Goal: Find specific page/section: Find specific page/section

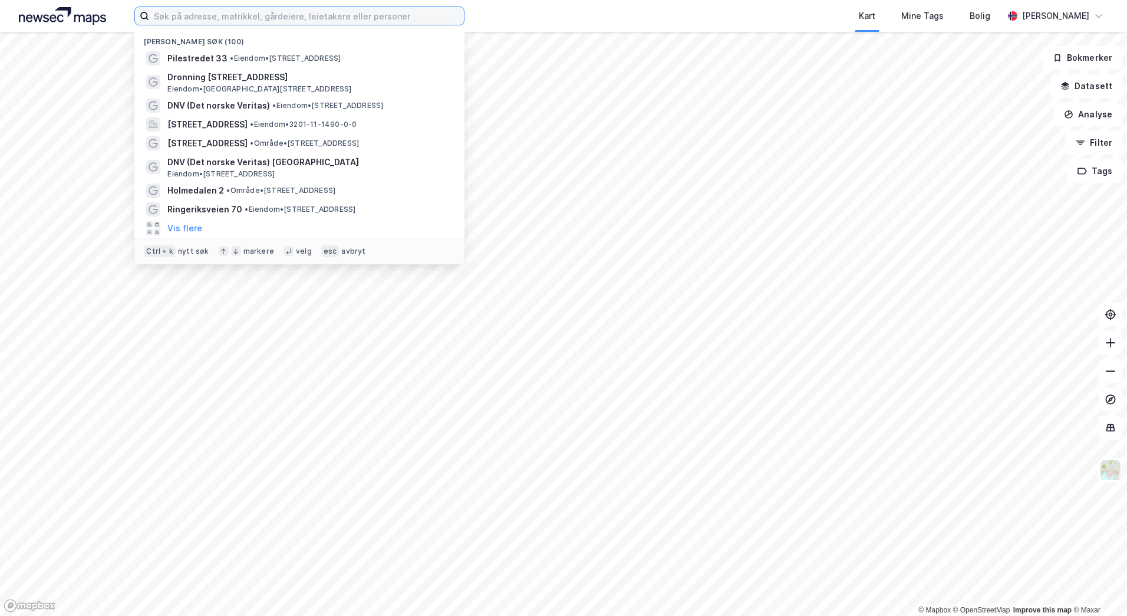
click at [334, 15] on input at bounding box center [306, 16] width 315 height 18
paste input "Vestre [STREET_ADDRESS]"
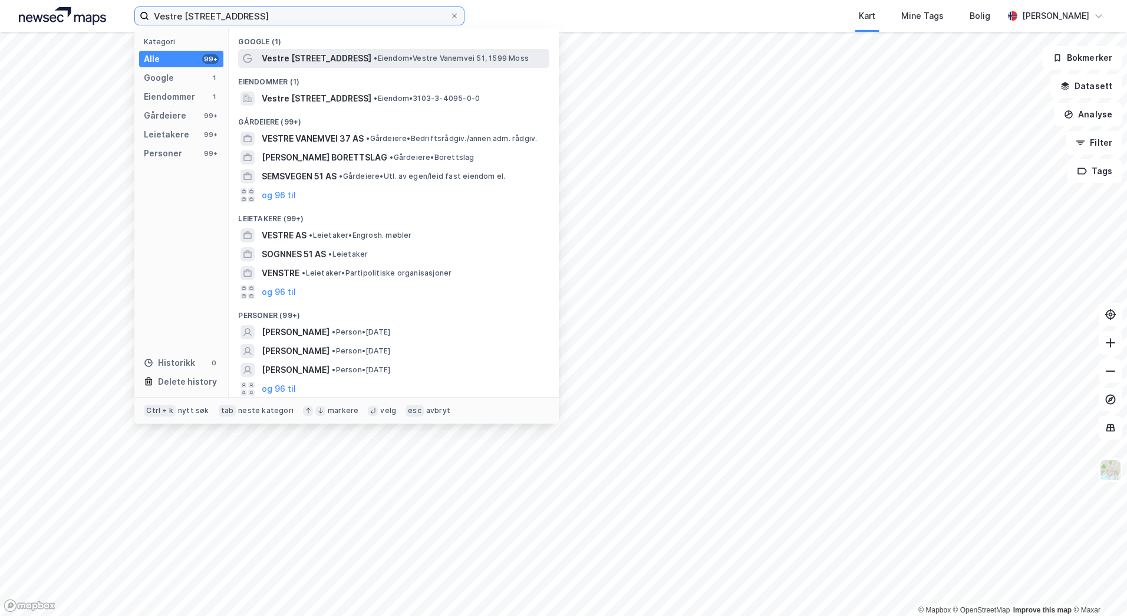
type input "Vestre [STREET_ADDRESS]"
click at [327, 55] on span "Vestre [STREET_ADDRESS]" at bounding box center [317, 58] width 110 height 14
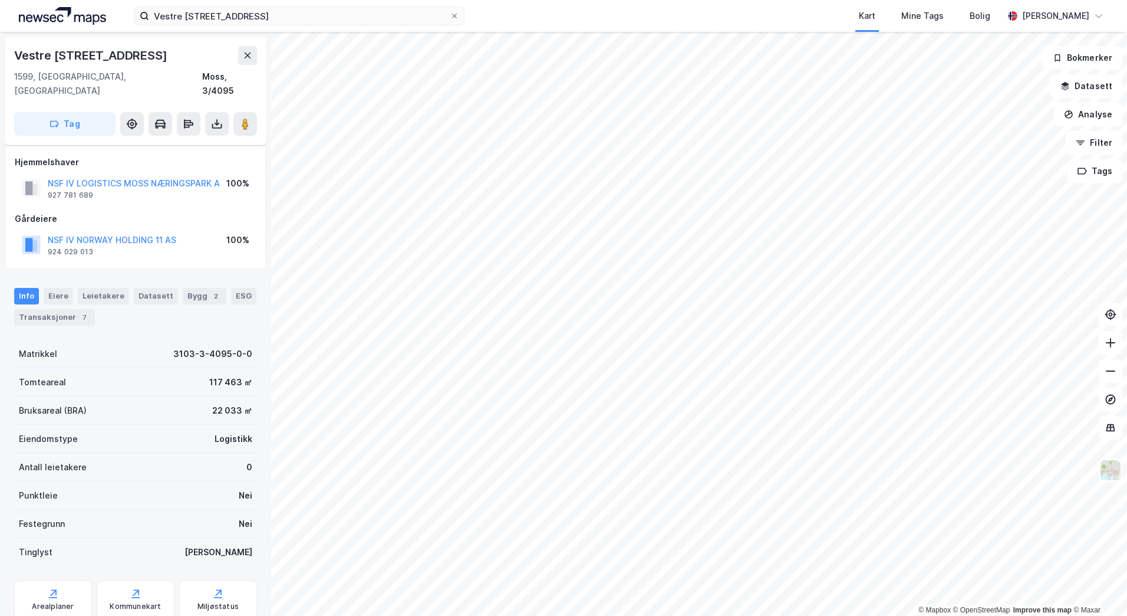
scroll to position [27, 0]
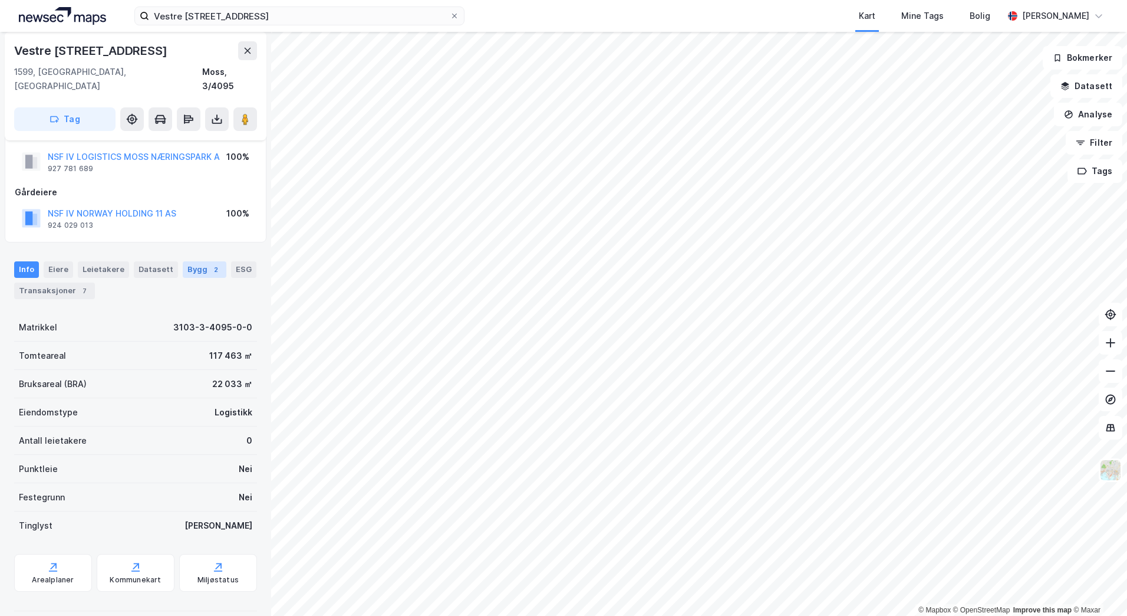
click at [183, 261] on div "Bygg 2" at bounding box center [205, 269] width 44 height 17
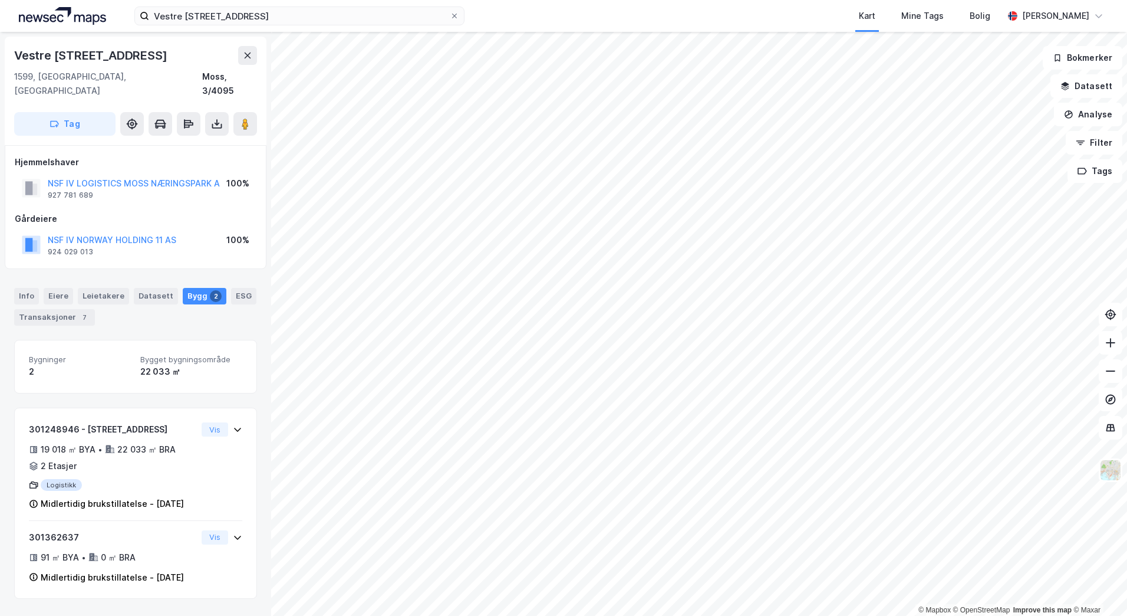
scroll to position [11, 0]
click at [166, 442] on div "19 018 ㎡ BYA • 22 033 ㎡ BRA • 2 Etasjer" at bounding box center [113, 457] width 168 height 31
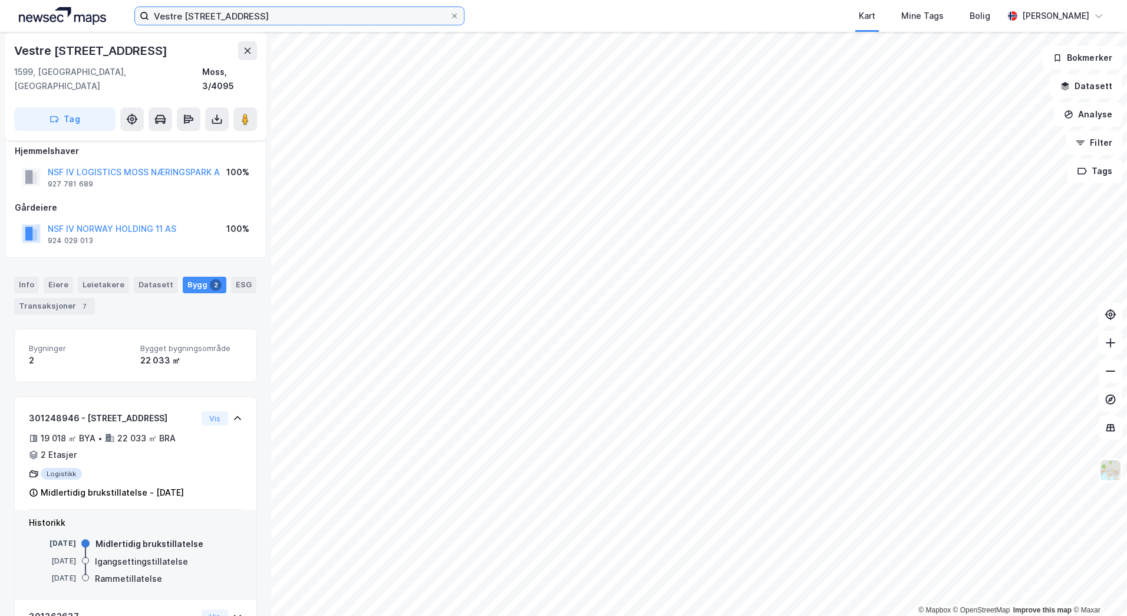
click at [352, 18] on input "Vestre [STREET_ADDRESS]" at bounding box center [299, 16] width 301 height 18
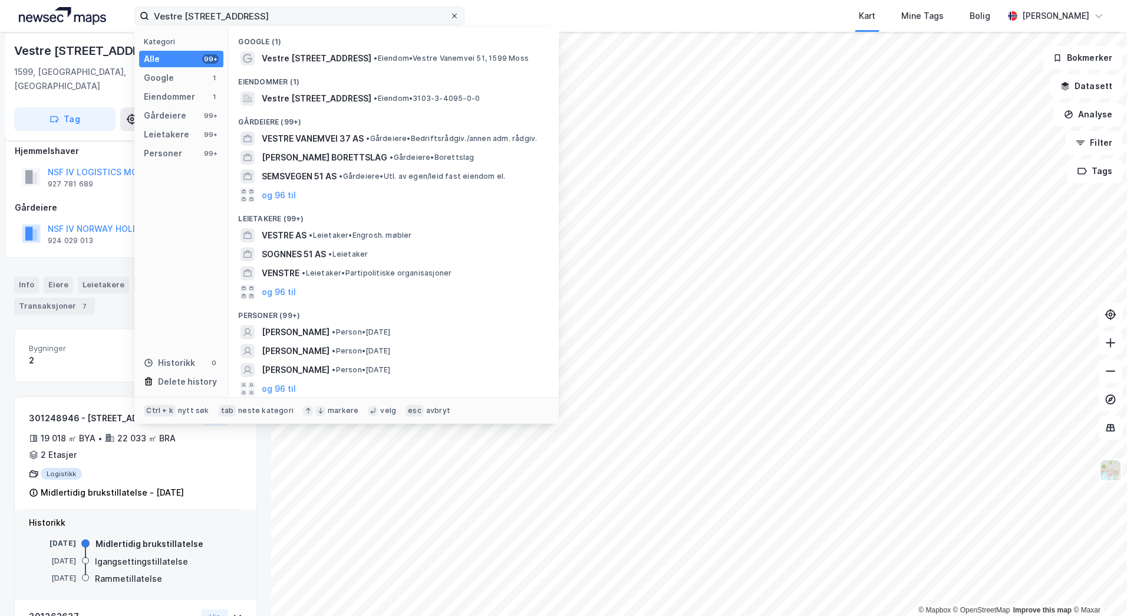
click at [453, 16] on icon at bounding box center [454, 15] width 7 height 7
click at [450, 16] on input "Vestre [STREET_ADDRESS]" at bounding box center [299, 16] width 301 height 18
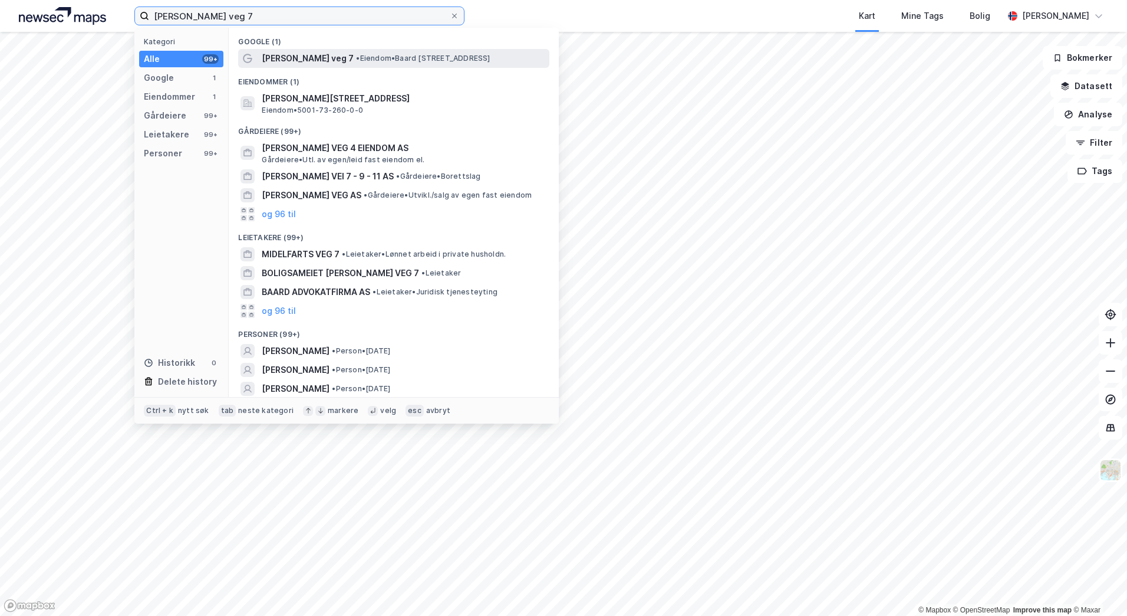
type input "[PERSON_NAME] veg 7"
click at [391, 55] on span "• Eiendom • [PERSON_NAME][STREET_ADDRESS]" at bounding box center [423, 58] width 134 height 9
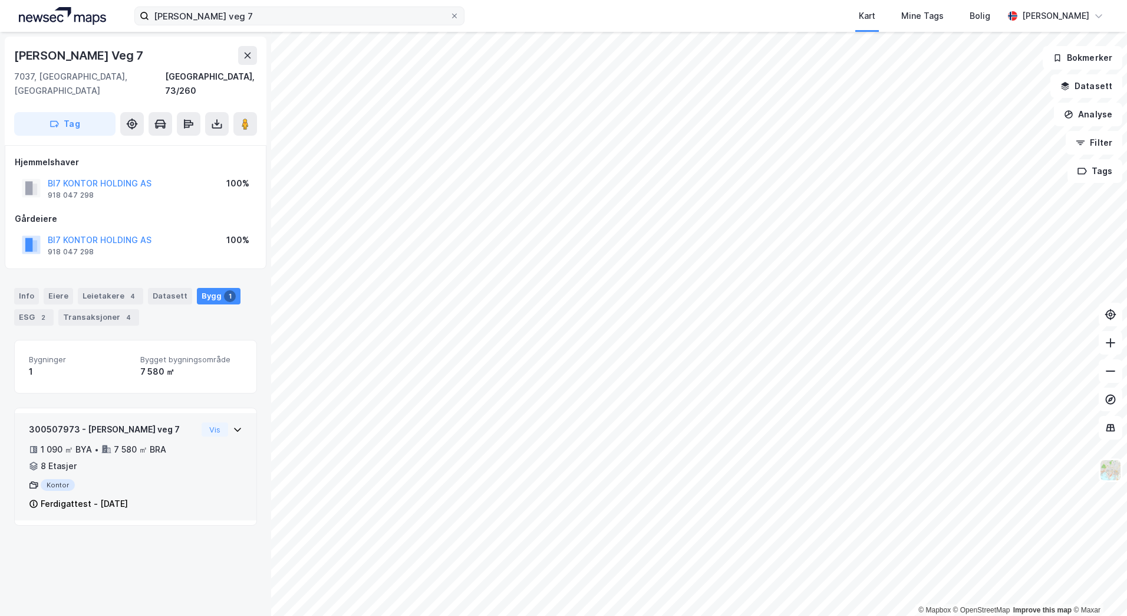
click at [177, 449] on div "1 090 ㎡ BYA • 7 580 ㎡ BRA • 8 Etasjer" at bounding box center [113, 457] width 168 height 31
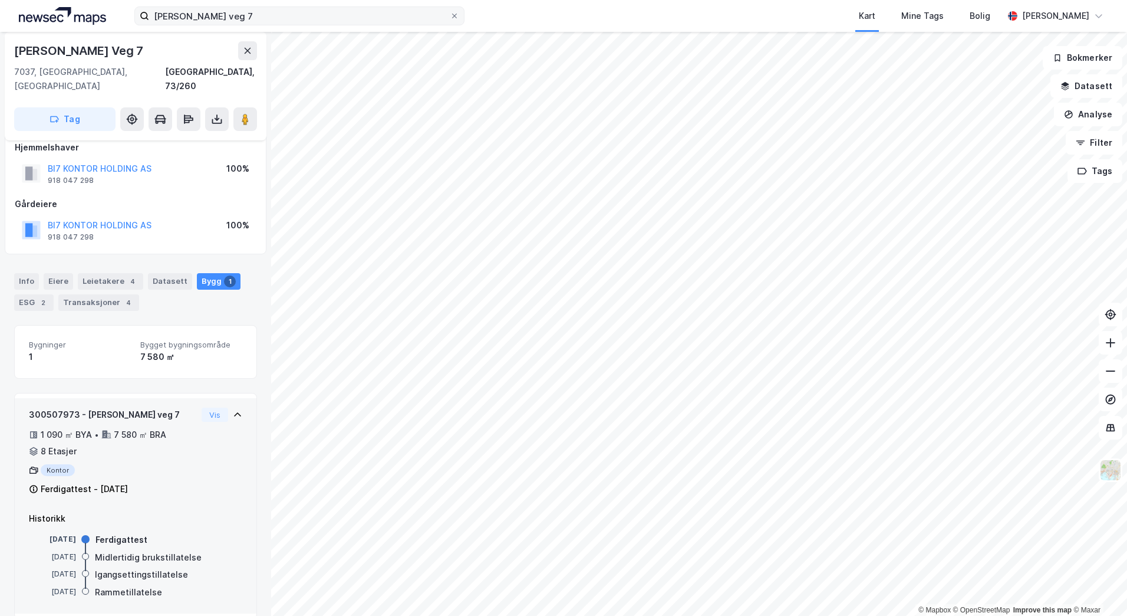
scroll to position [18, 0]
